Goal: Transaction & Acquisition: Download file/media

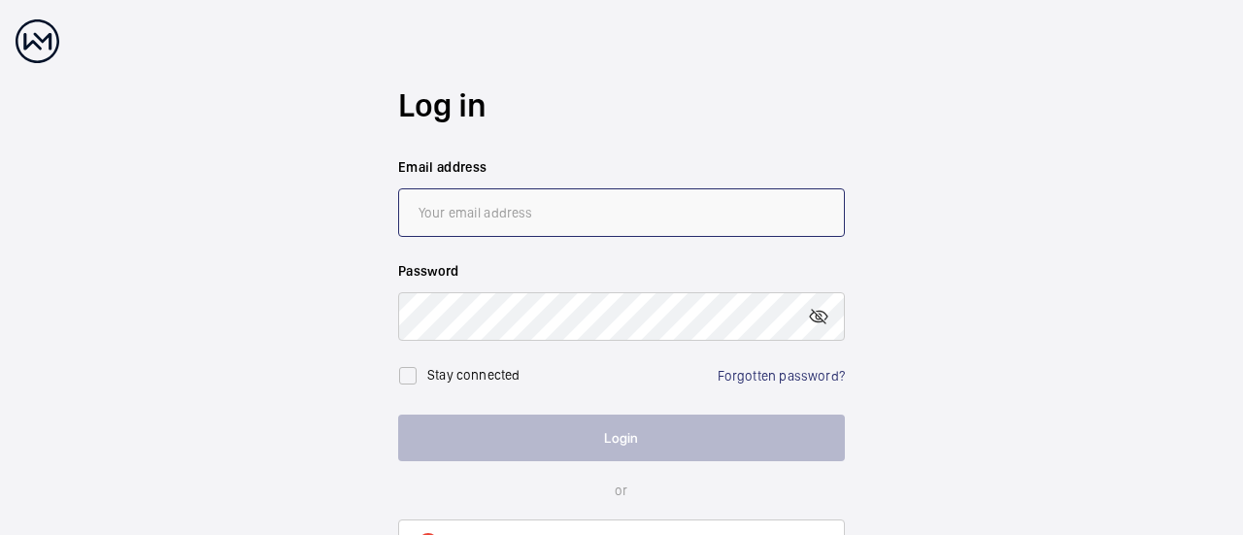
type input "[EMAIL_ADDRESS][DOMAIN_NAME]"
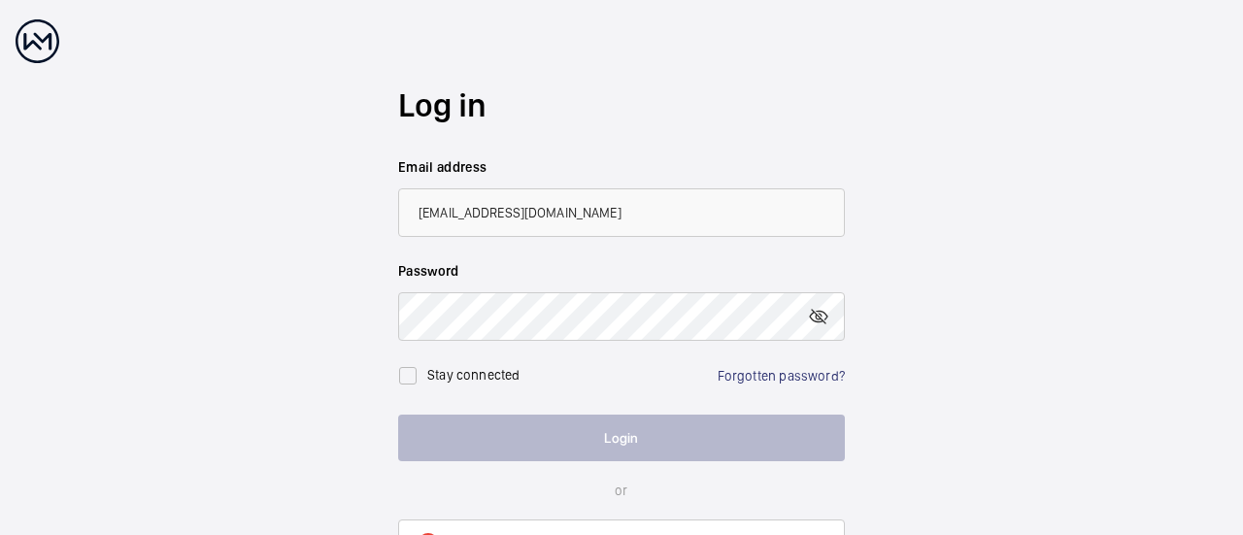
click at [618, 435] on button "Login" at bounding box center [621, 438] width 447 height 47
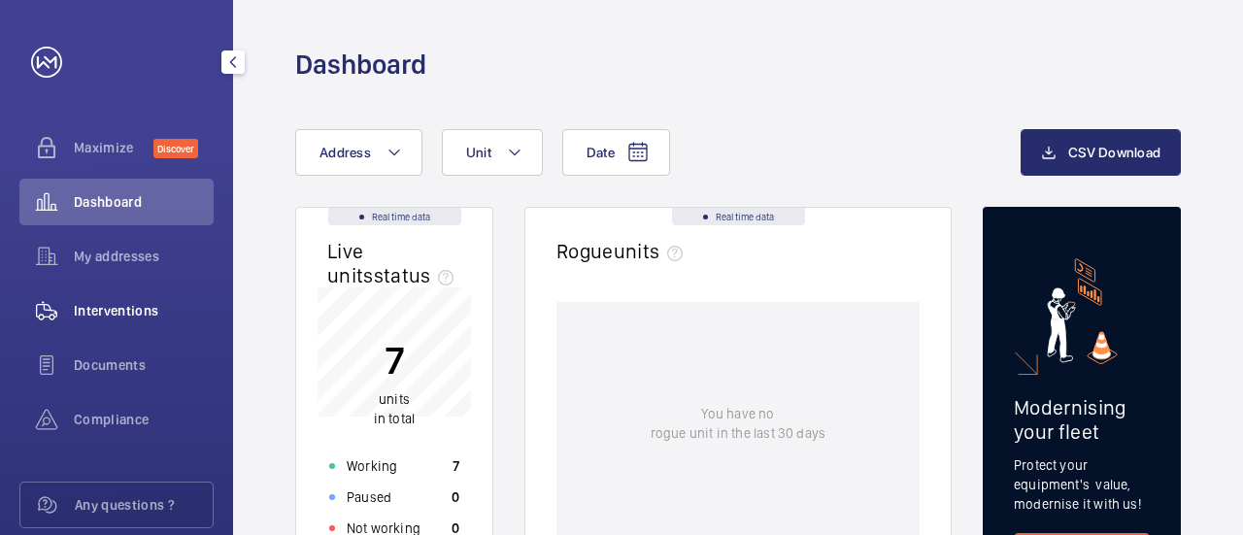
click at [139, 310] on span "Interventions" at bounding box center [144, 310] width 140 height 19
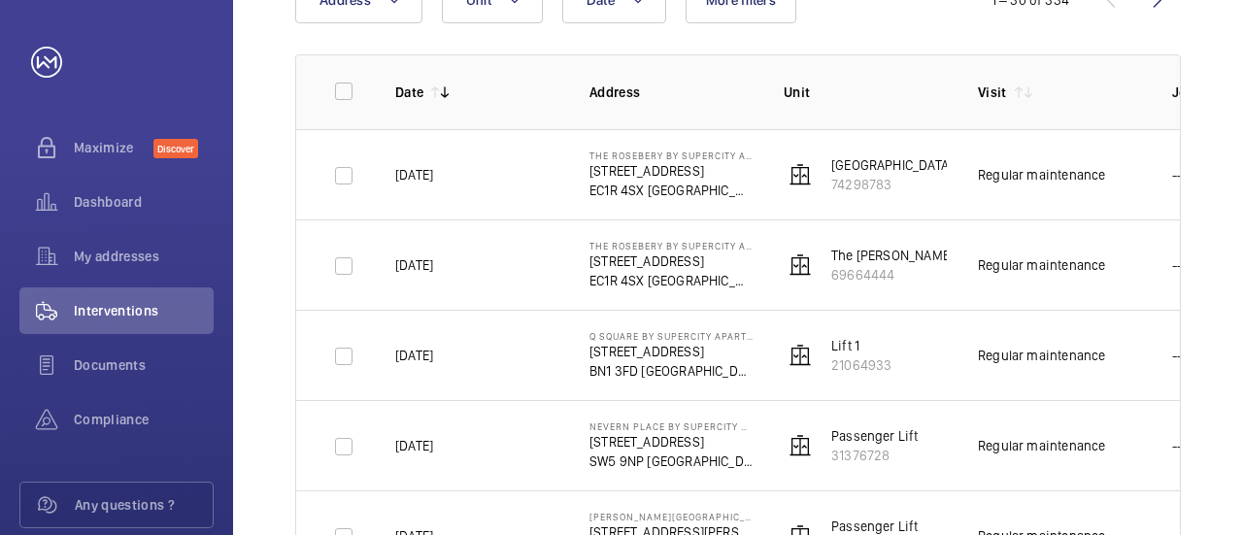
scroll to position [291, 0]
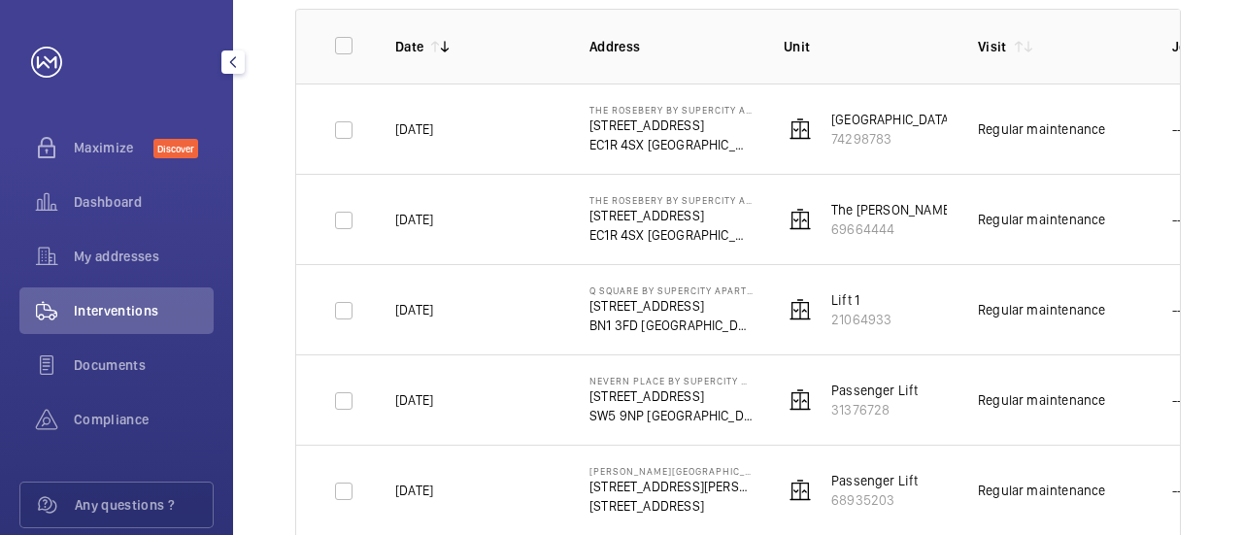
click at [232, 64] on mat-icon "button" at bounding box center [232, 62] width 23 height 16
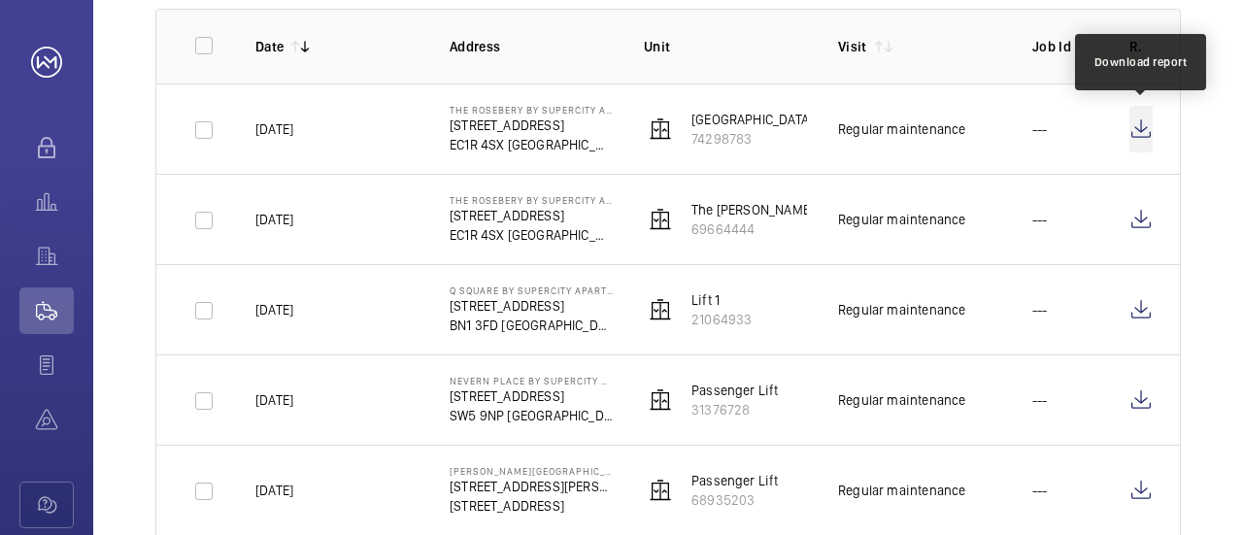
click at [1139, 123] on wm-front-icon-button at bounding box center [1140, 129] width 23 height 47
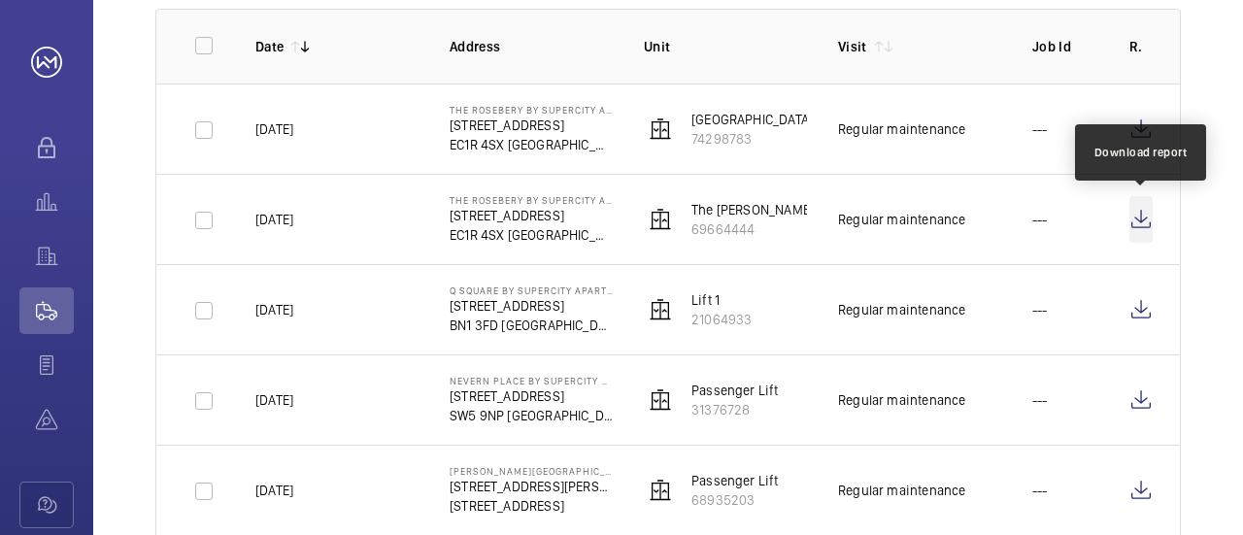
click at [1138, 217] on wm-front-icon-button at bounding box center [1140, 219] width 23 height 47
